Goal: Information Seeking & Learning: Learn about a topic

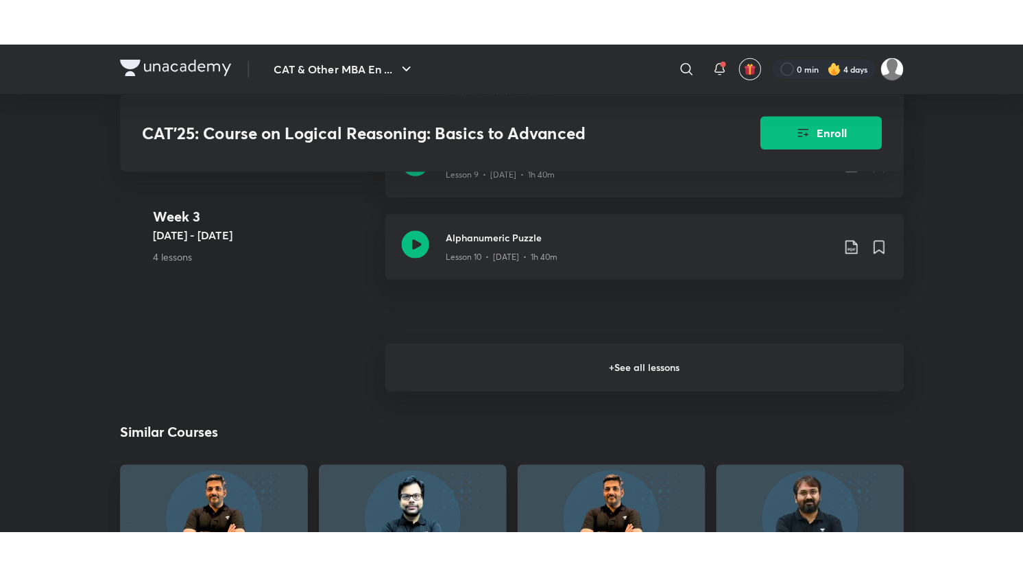
scroll to position [1665, 0]
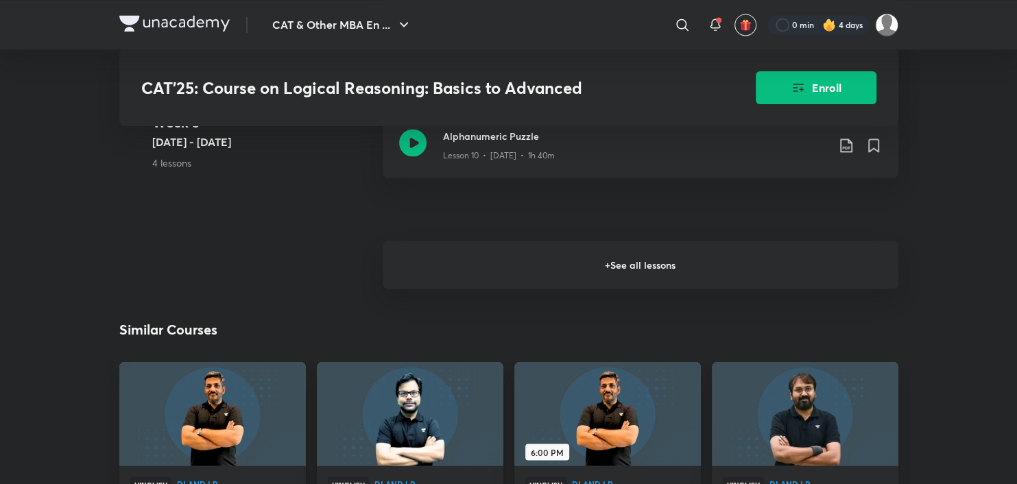
click at [638, 270] on h6 "+ See all lessons" at bounding box center [641, 265] width 516 height 48
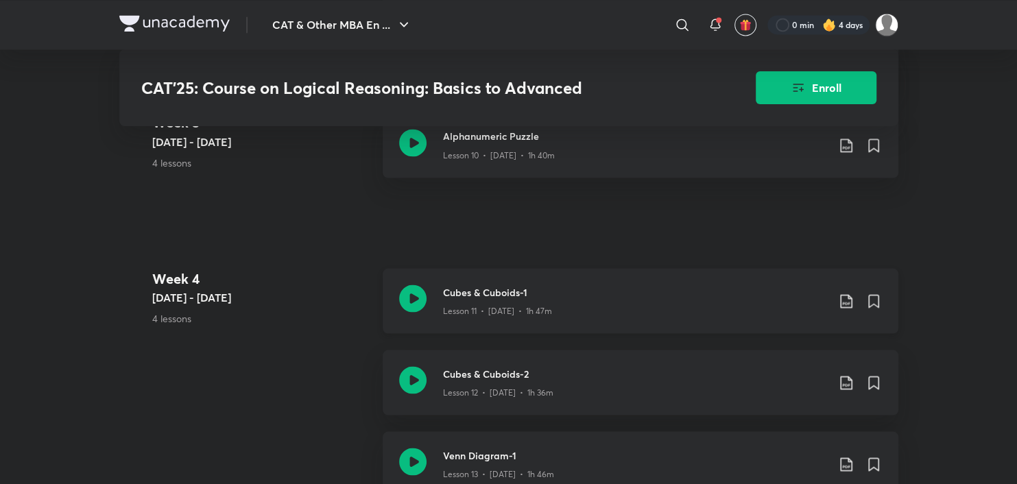
click at [440, 283] on div "Cubes & Cuboids-1 Lesson 11 • [DATE] • 1h 47m" at bounding box center [641, 300] width 516 height 65
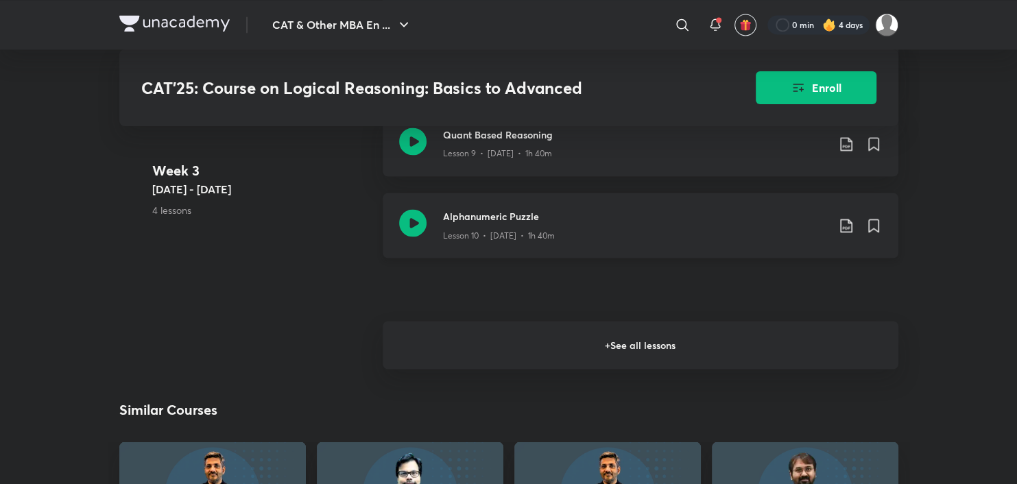
scroll to position [1593, 0]
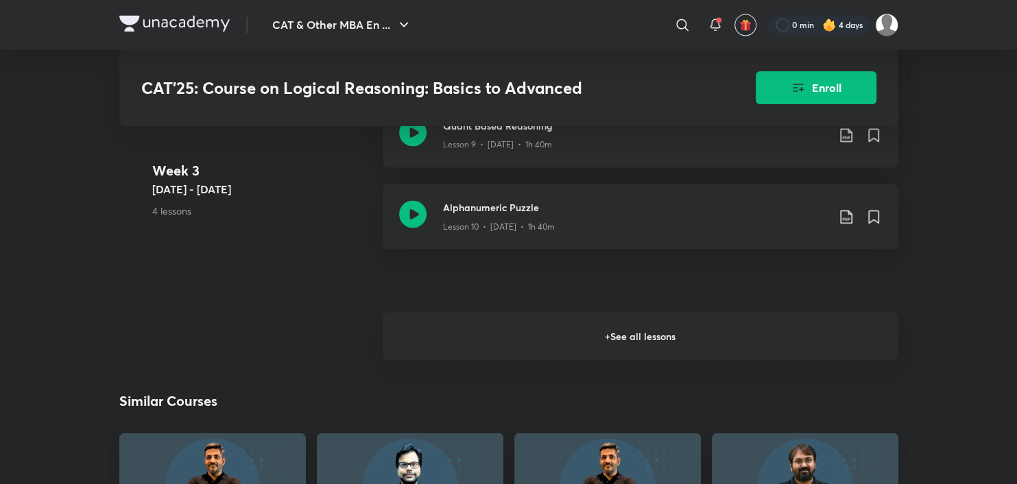
click at [562, 348] on h6 "+ See all lessons" at bounding box center [641, 336] width 516 height 48
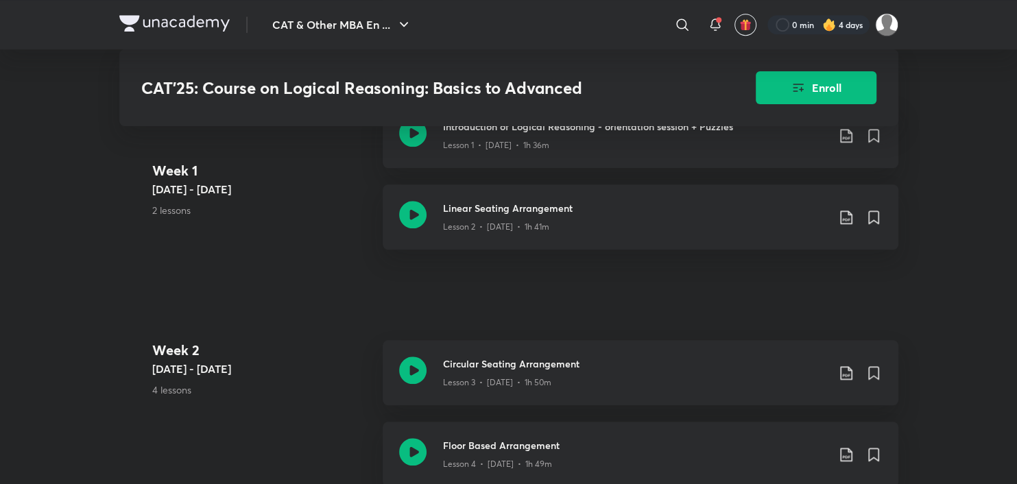
scroll to position [770, 0]
